Goal: Check status: Check status

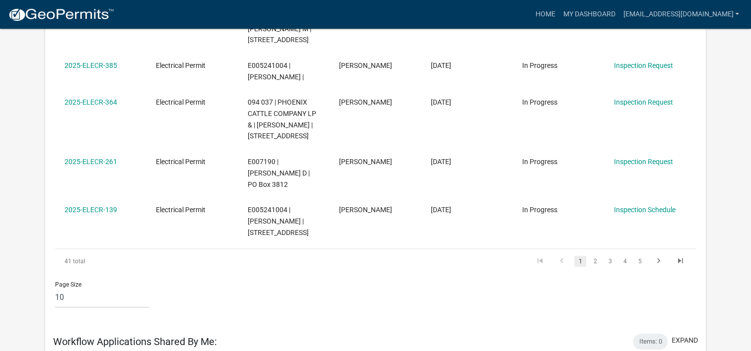
scroll to position [578, 0]
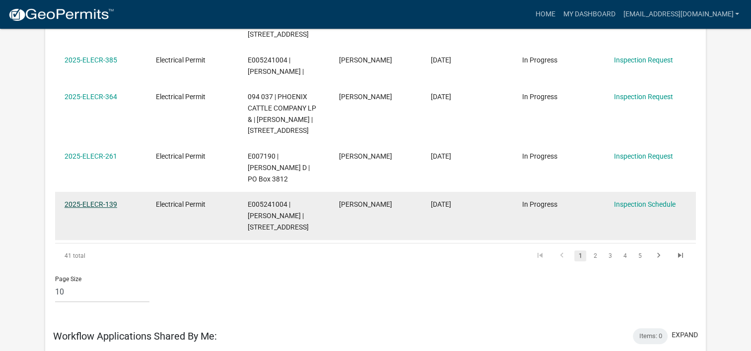
click at [86, 201] on link "2025-ELECR-139" at bounding box center [91, 205] width 53 height 8
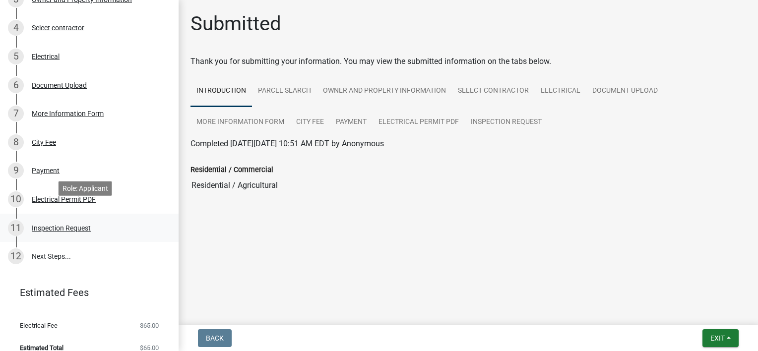
scroll to position [232, 0]
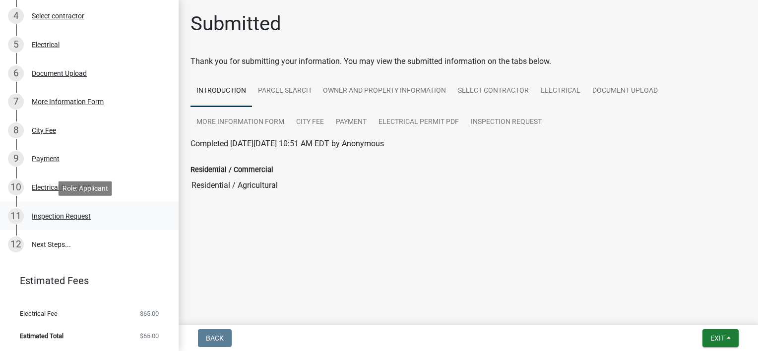
click at [67, 215] on div "Inspection Request" at bounding box center [61, 216] width 59 height 7
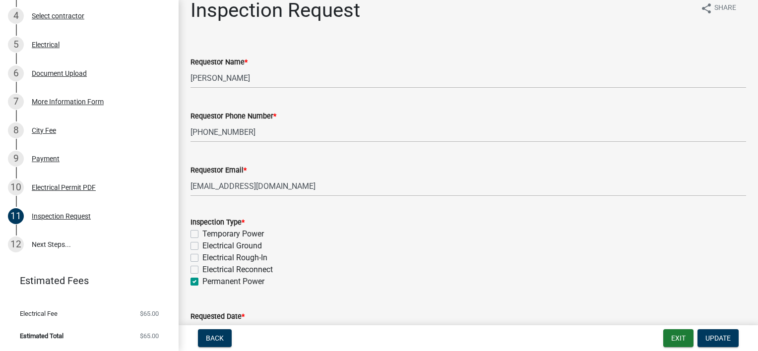
scroll to position [50, 0]
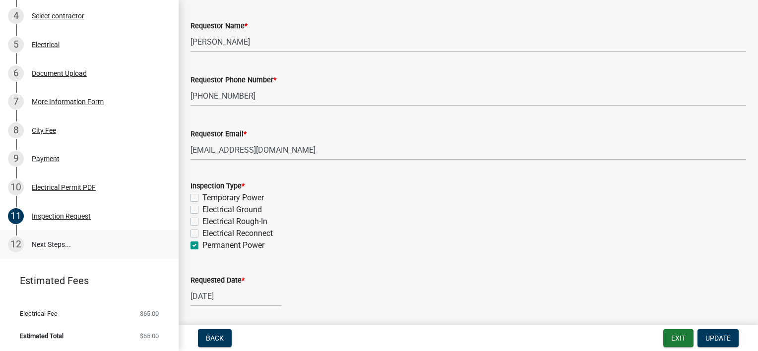
click at [47, 244] on link "12 Next Steps..." at bounding box center [89, 244] width 179 height 29
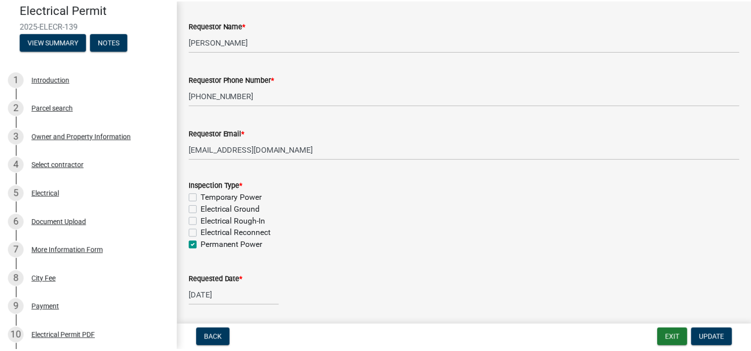
scroll to position [232, 0]
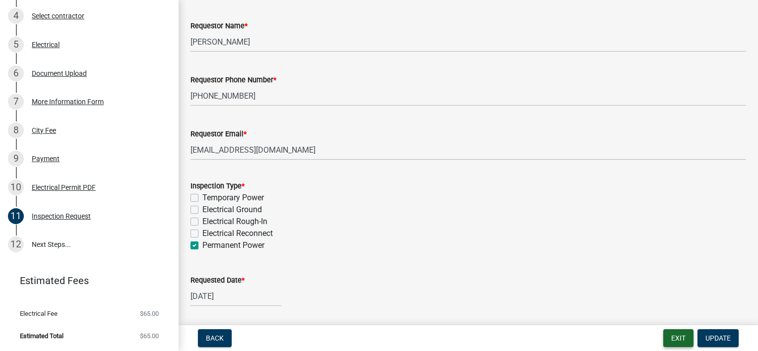
click at [675, 338] on button "Exit" at bounding box center [679, 339] width 30 height 18
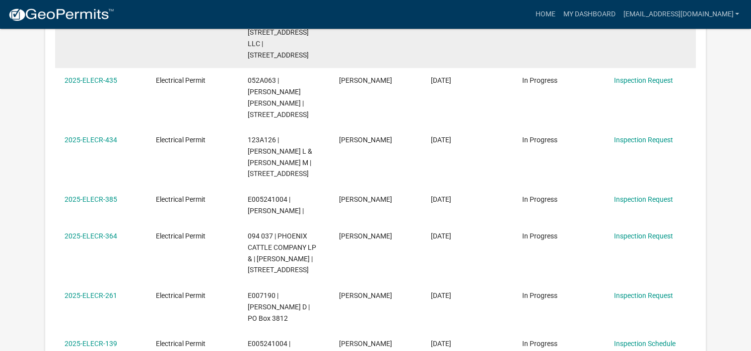
scroll to position [496, 0]
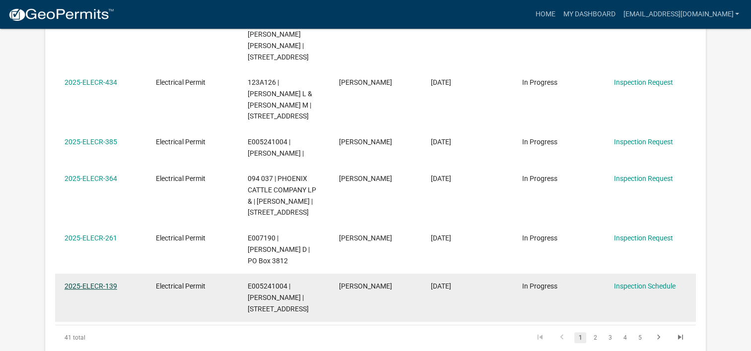
click at [85, 282] on link "2025-ELECR-139" at bounding box center [91, 286] width 53 height 8
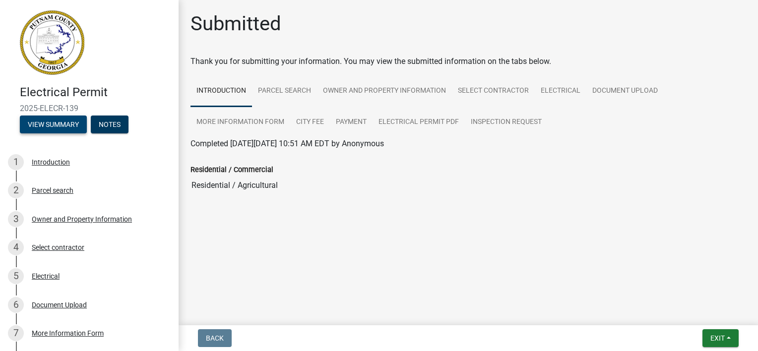
click at [64, 124] on button "View Summary" at bounding box center [53, 125] width 67 height 18
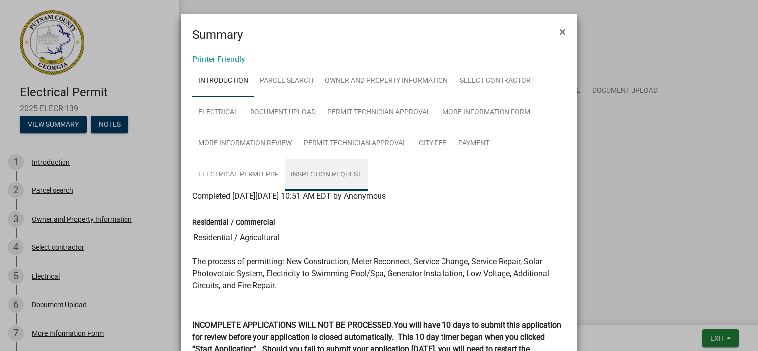
click at [334, 168] on link "Inspection Request" at bounding box center [326, 175] width 83 height 32
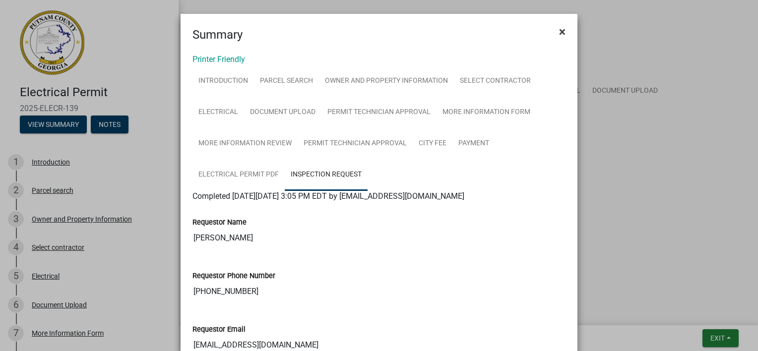
click at [559, 32] on span "×" at bounding box center [562, 32] width 6 height 14
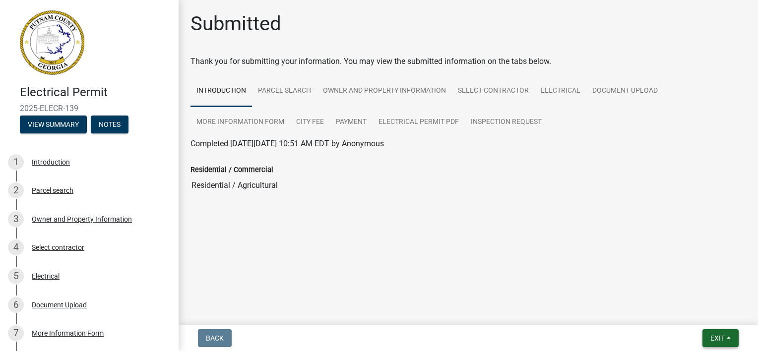
click at [716, 337] on span "Exit" at bounding box center [718, 339] width 14 height 8
click at [709, 314] on button "Save & Exit" at bounding box center [699, 313] width 79 height 24
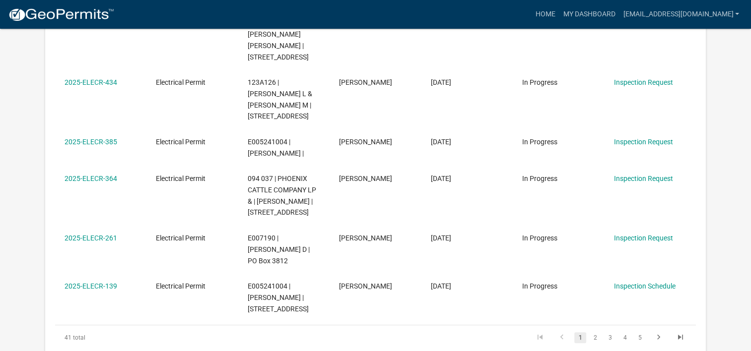
scroll to position [479, 0]
